Goal: Navigation & Orientation: Find specific page/section

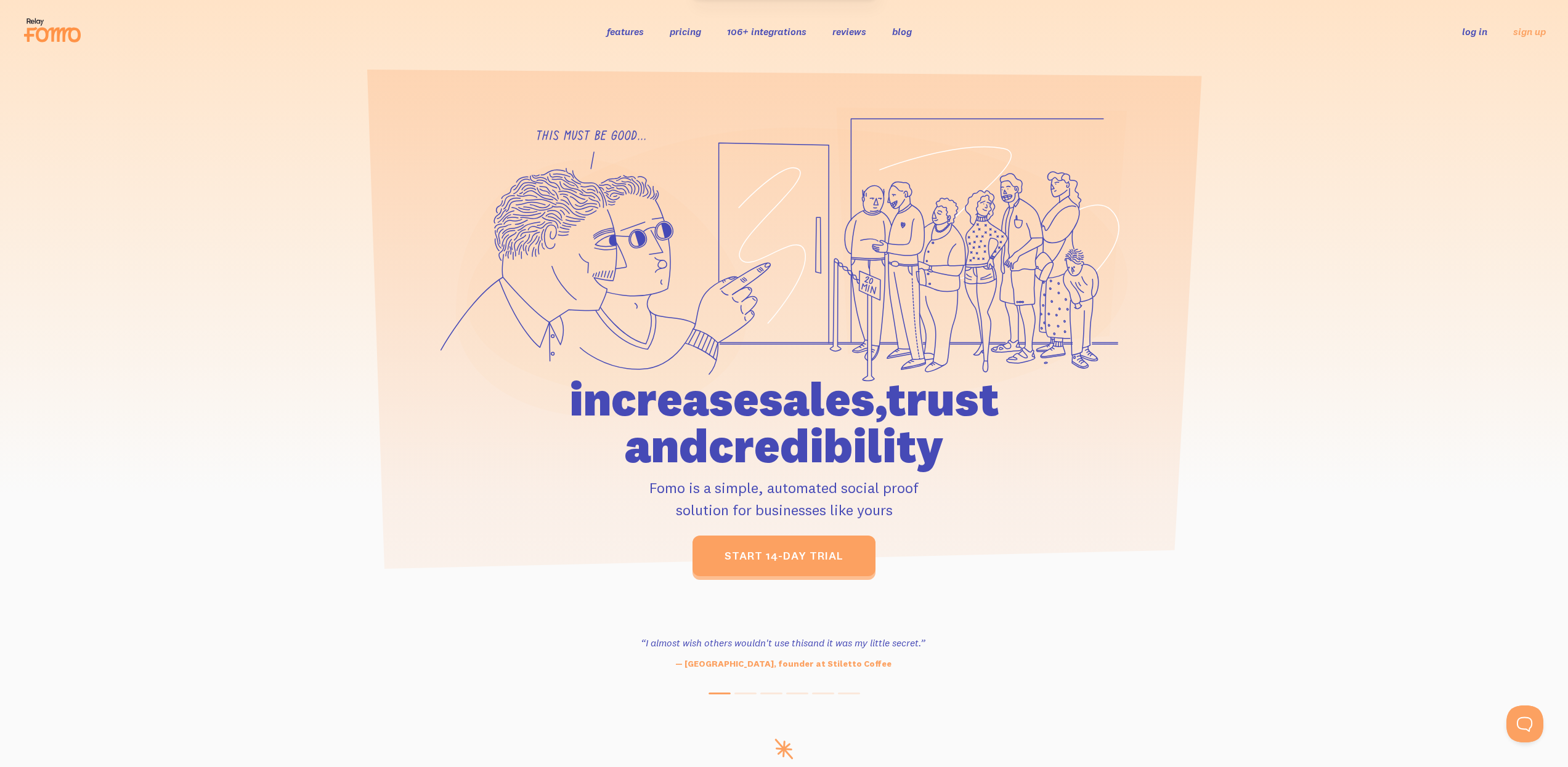
click at [1474, 32] on link "log in" at bounding box center [1474, 31] width 25 height 13
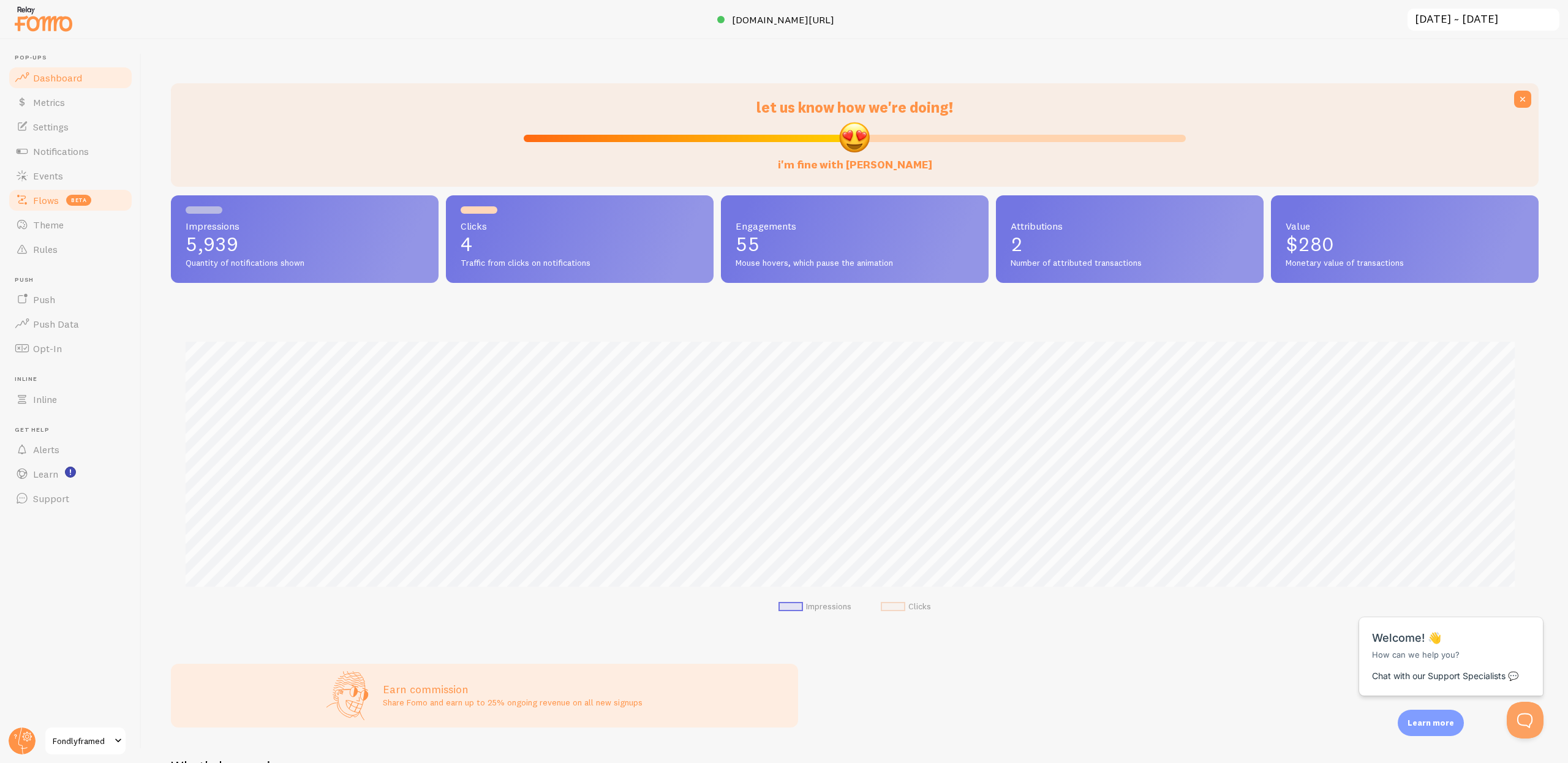
click at [79, 197] on span "beta" at bounding box center [78, 200] width 25 height 11
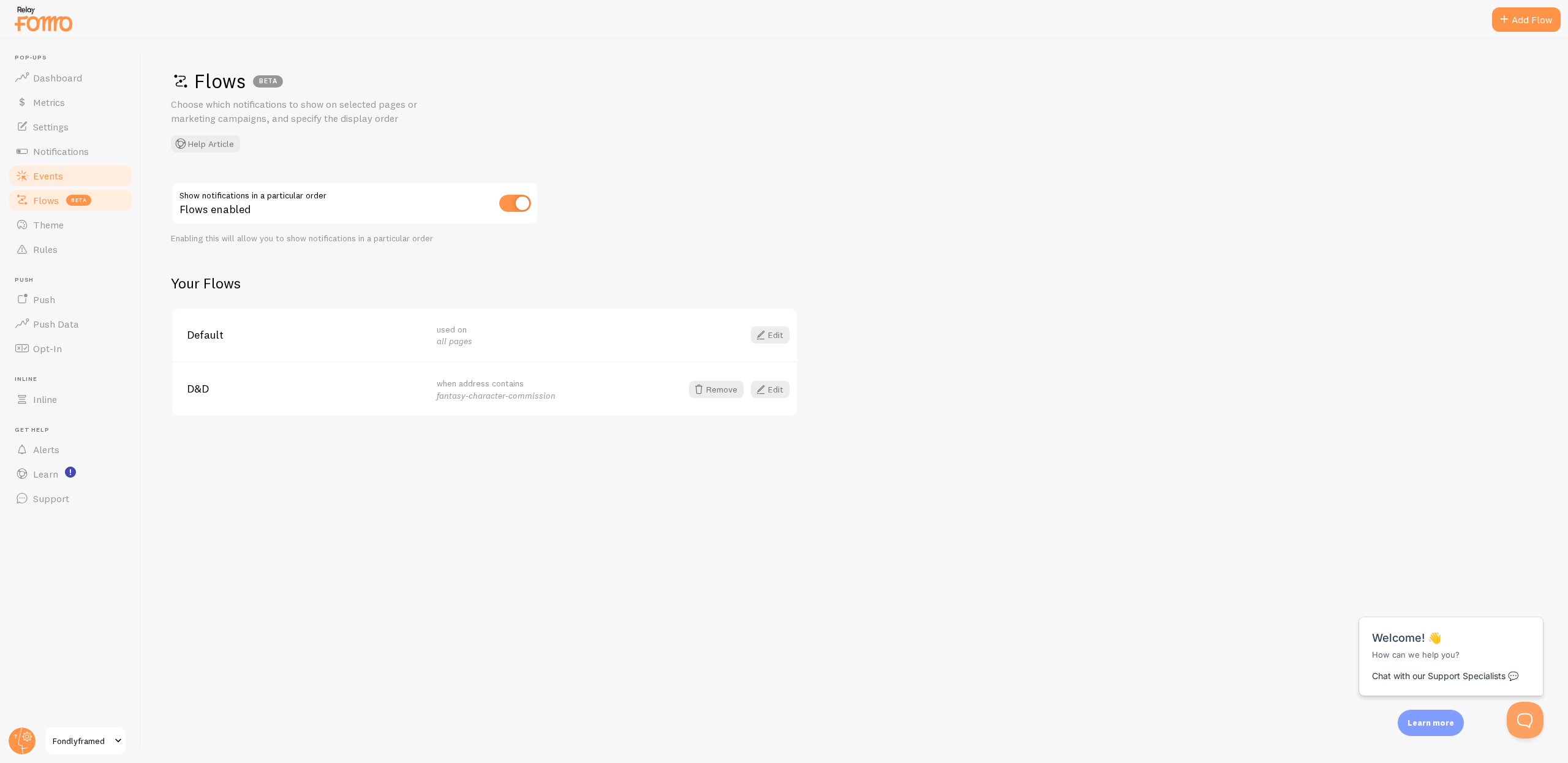
click at [79, 177] on link "Events" at bounding box center [70, 175] width 126 height 24
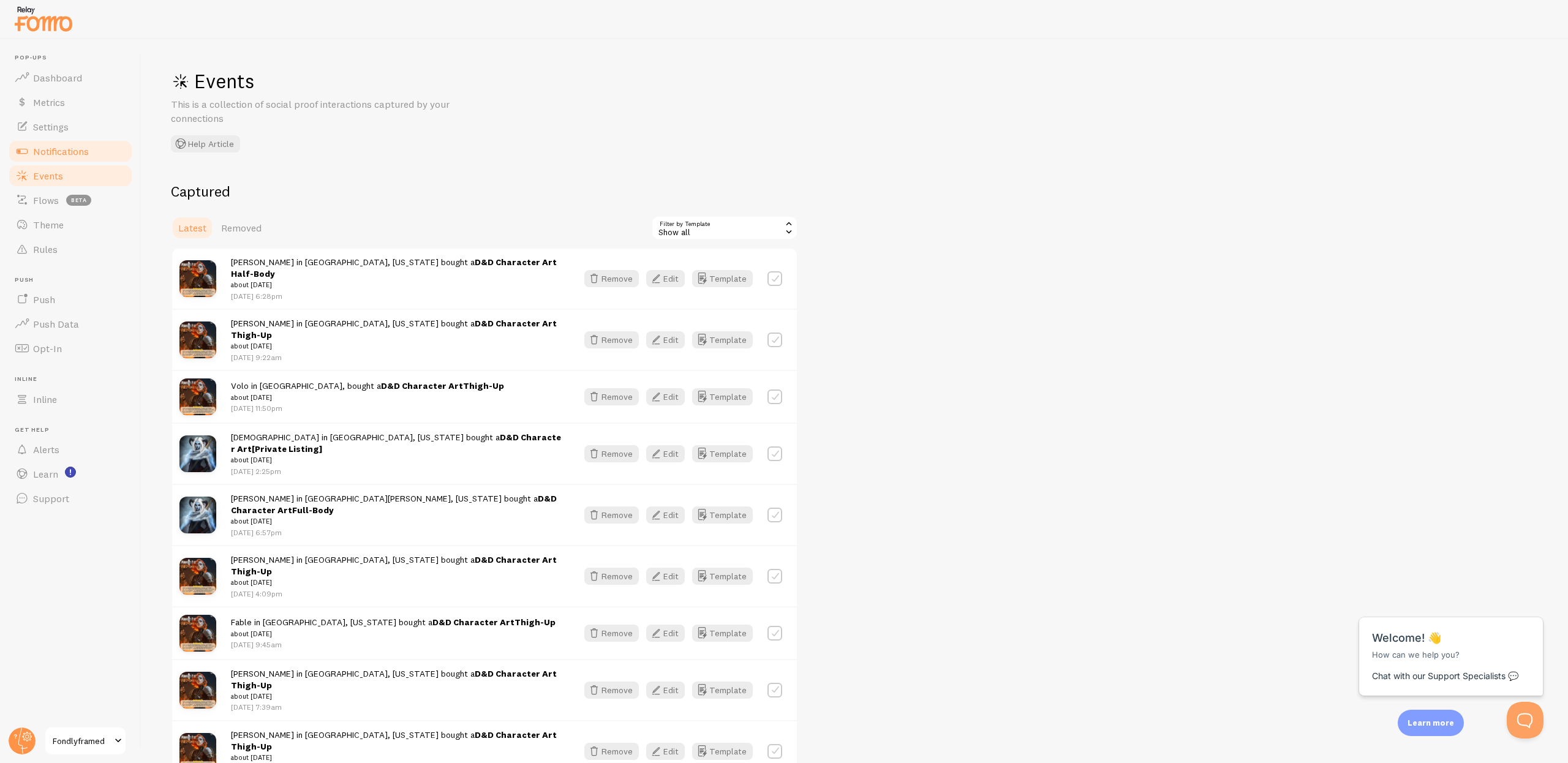
click at [80, 149] on span "Notifications" at bounding box center [61, 151] width 56 height 12
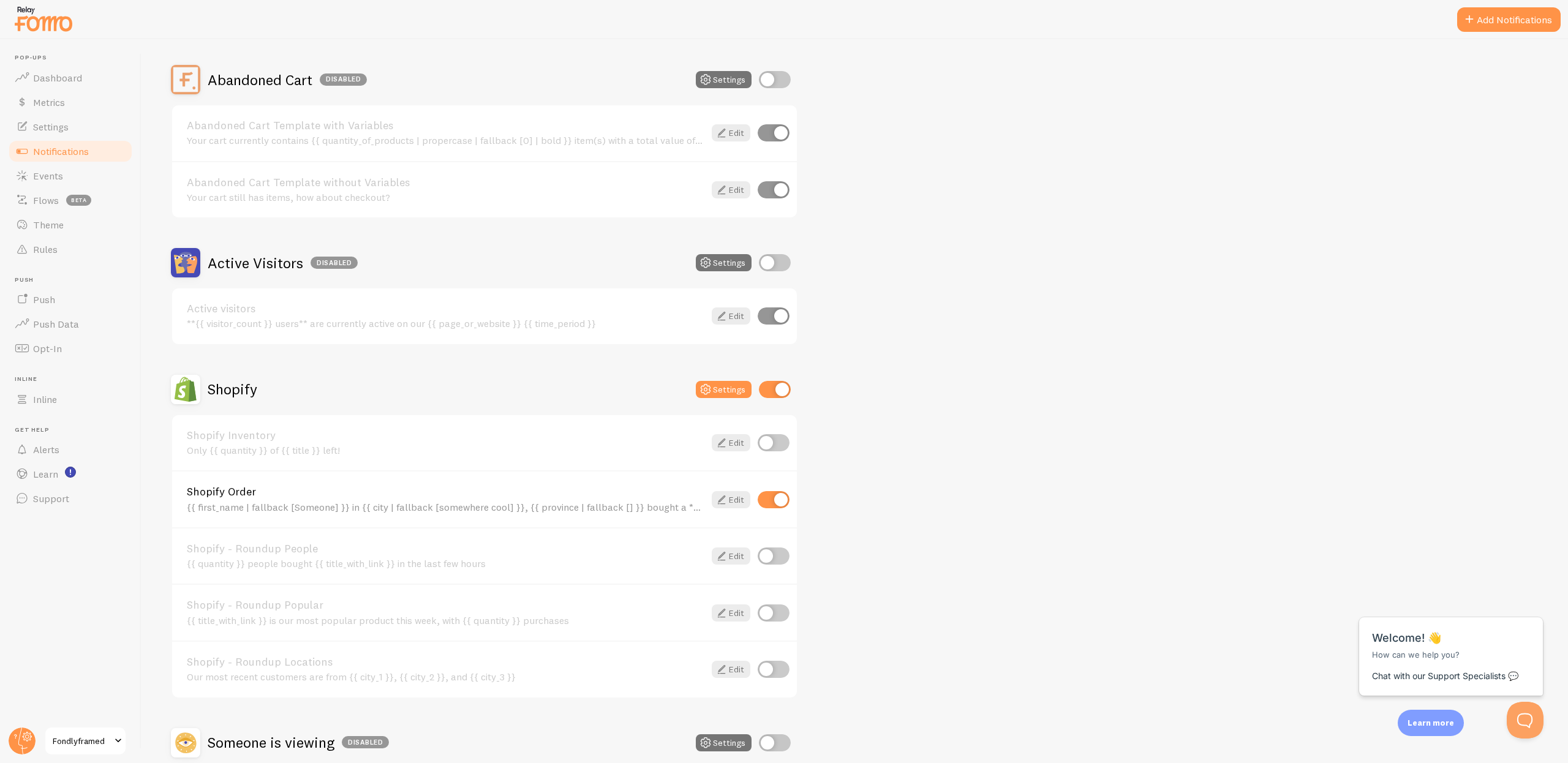
scroll to position [223, 0]
